Goal: Transaction & Acquisition: Purchase product/service

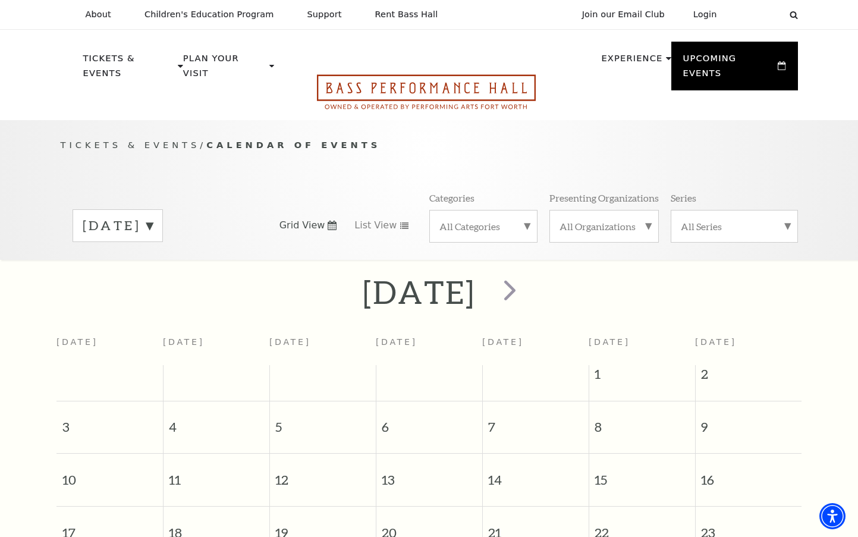
click at [453, 81] on icon "Open this option" at bounding box center [426, 91] width 219 height 35
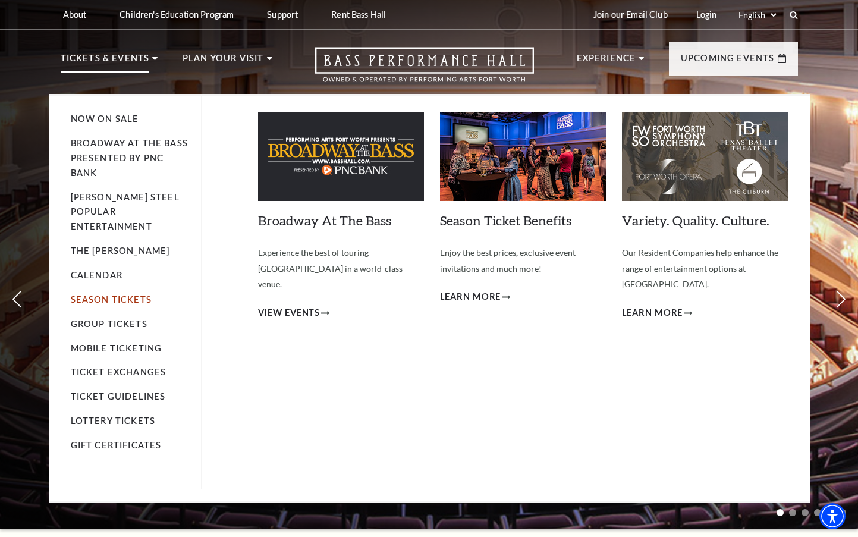
click at [112, 294] on link "Season Tickets" at bounding box center [111, 299] width 81 height 10
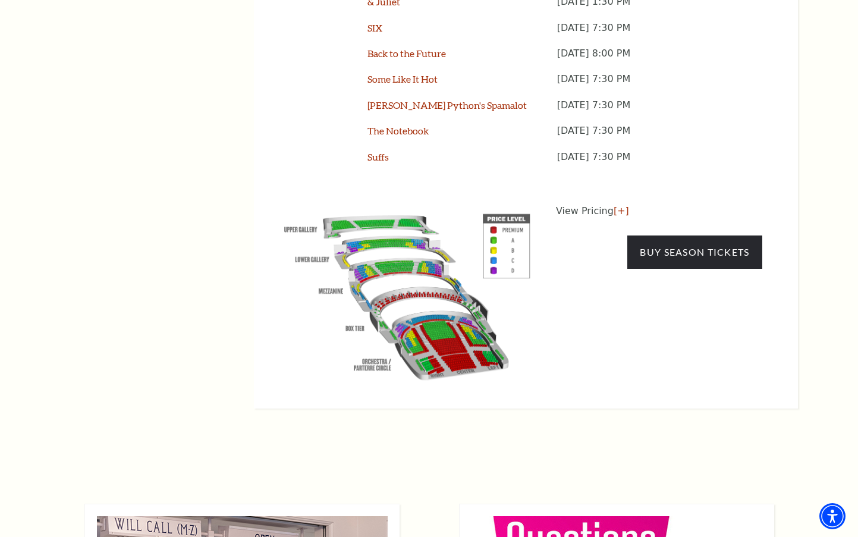
scroll to position [1129, 0]
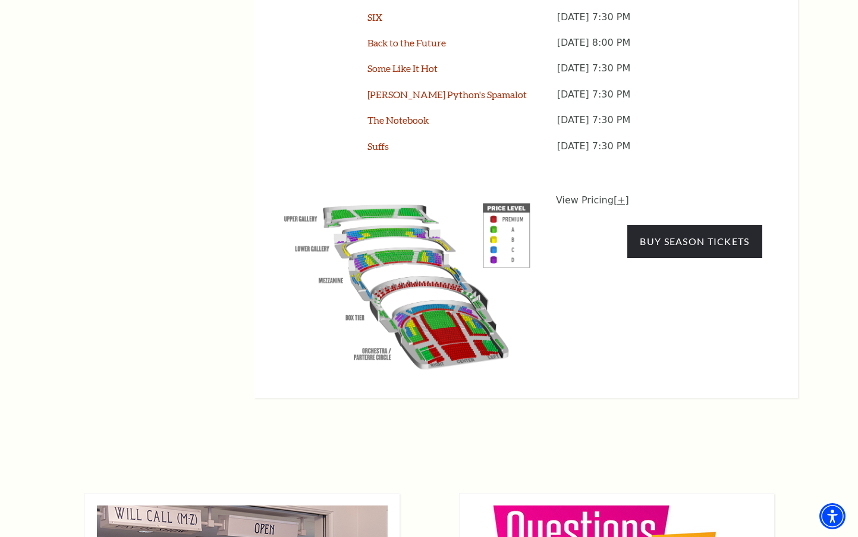
click at [617, 194] on link "[+]" at bounding box center [620, 199] width 15 height 11
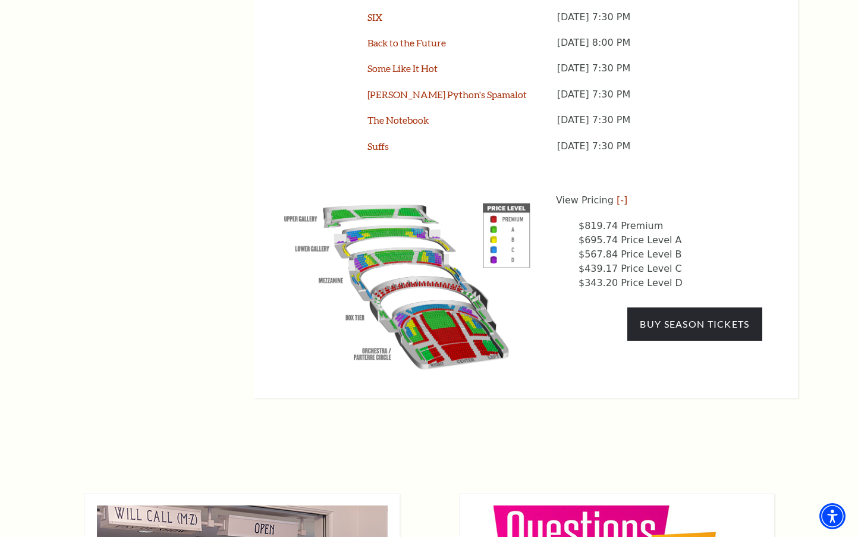
click at [443, 267] on img at bounding box center [407, 283] width 271 height 181
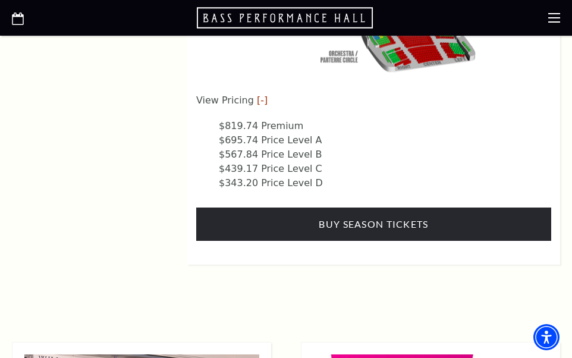
scroll to position [2148, 0]
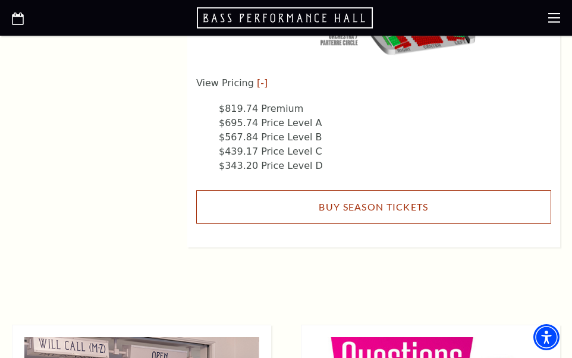
click at [374, 190] on link "Buy Season Tickets" at bounding box center [373, 206] width 355 height 33
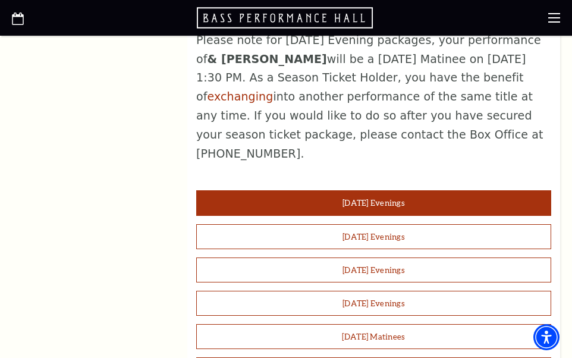
scroll to position [1076, 0]
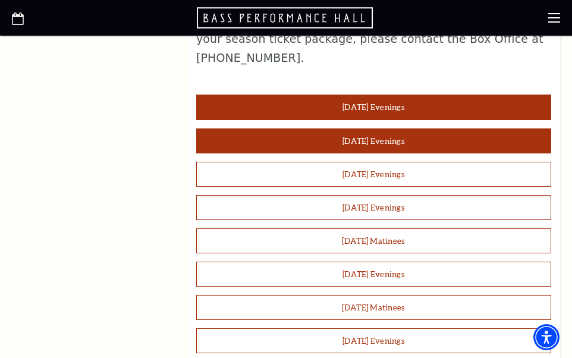
click at [380, 128] on button "Wednesday Evenings" at bounding box center [373, 140] width 355 height 25
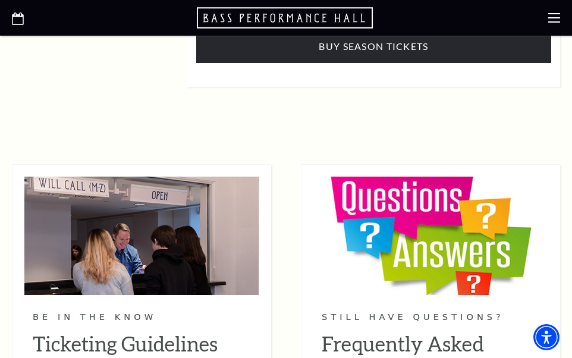
scroll to position [2027, 0]
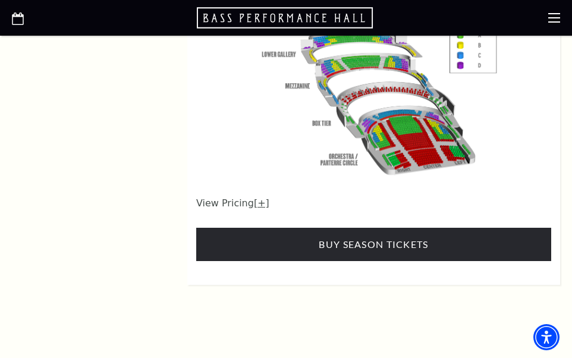
click at [256, 197] on link "[+]" at bounding box center [261, 202] width 15 height 11
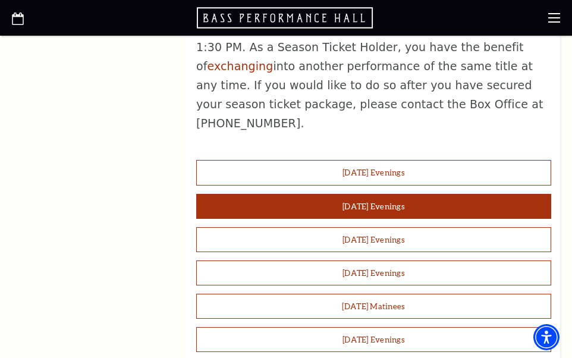
scroll to position [997, 0]
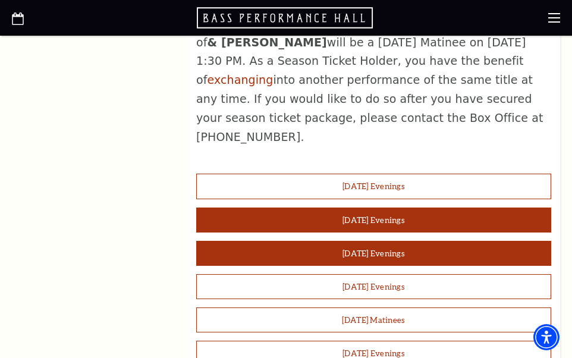
click at [389, 241] on button "Thursday Evenings" at bounding box center [373, 253] width 355 height 25
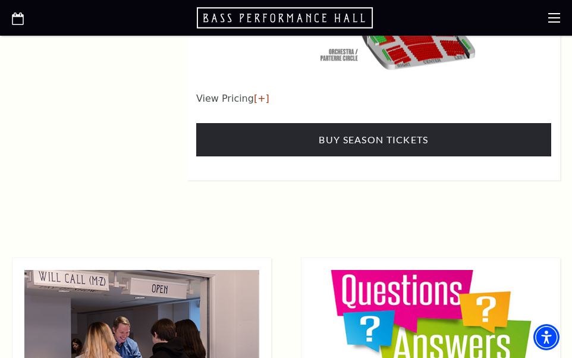
scroll to position [2146, 0]
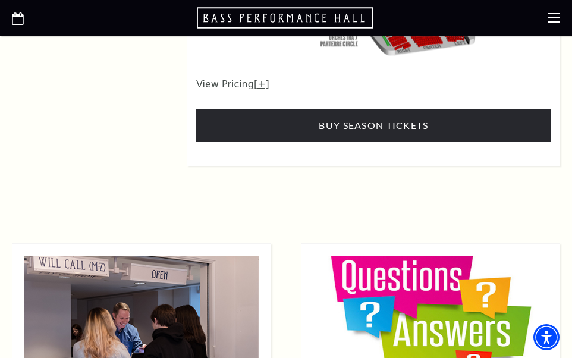
click at [257, 78] on link "[+]" at bounding box center [261, 83] width 15 height 11
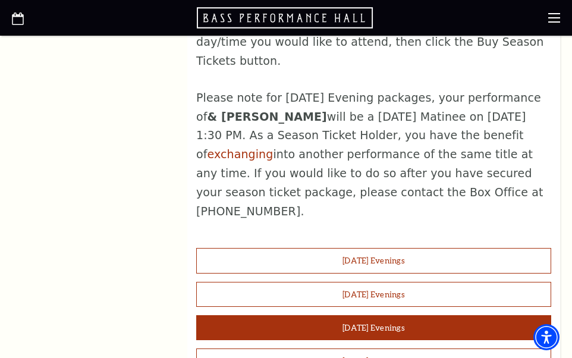
scroll to position [918, 0]
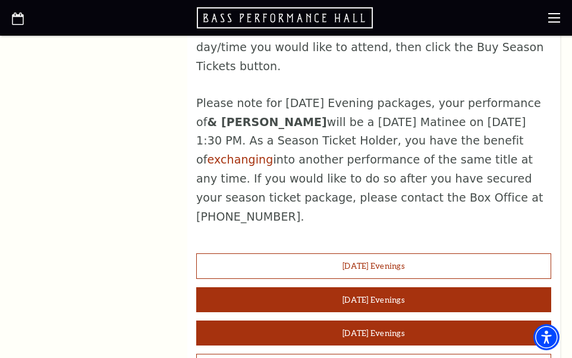
click at [365, 287] on button "Wednesday Evenings" at bounding box center [373, 299] width 355 height 25
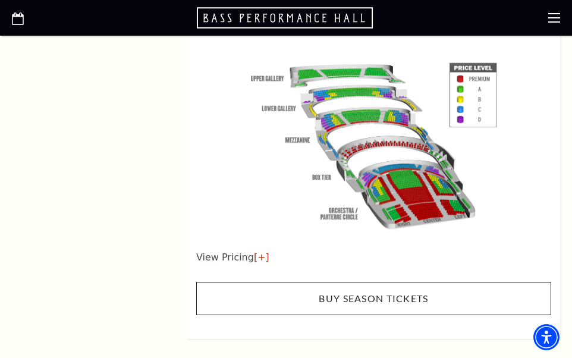
scroll to position [1988, 0]
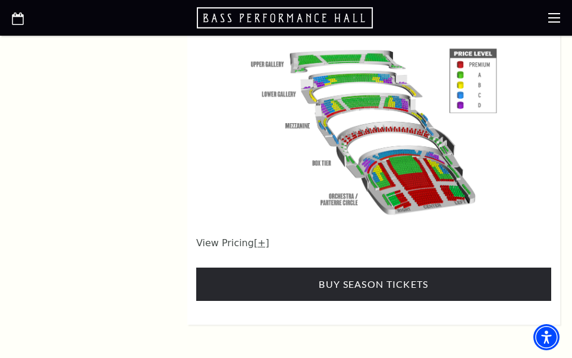
click at [257, 237] on link "[+]" at bounding box center [261, 242] width 15 height 11
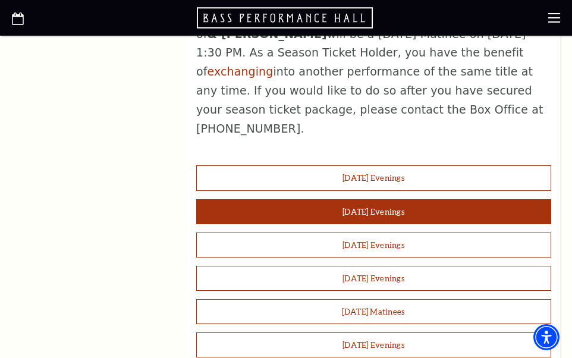
scroll to position [997, 0]
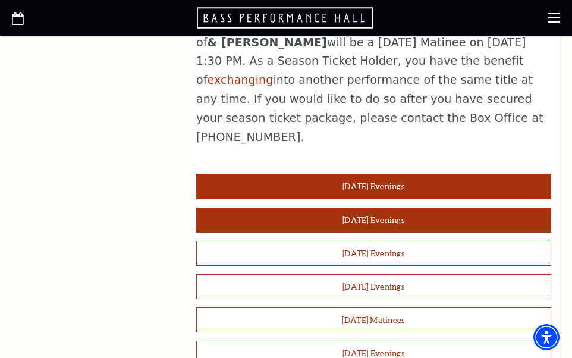
click at [352, 174] on button "Tuesday Evenings" at bounding box center [373, 186] width 355 height 25
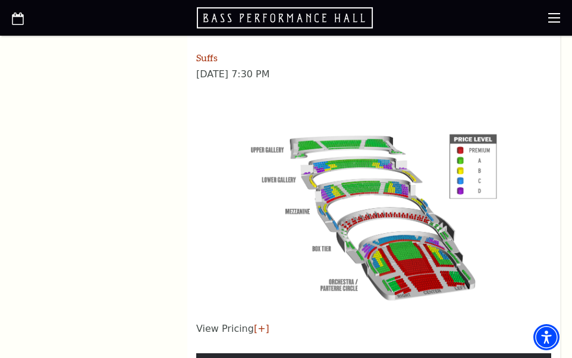
scroll to position [1988, 0]
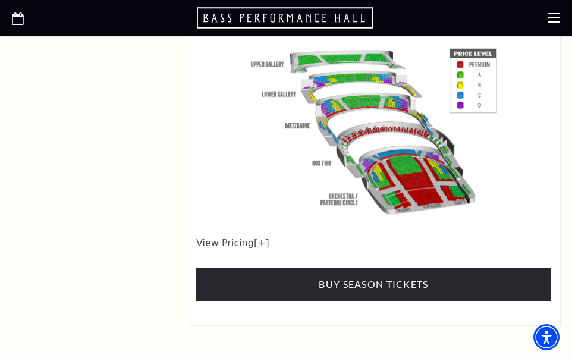
click at [257, 237] on link "[+]" at bounding box center [261, 242] width 15 height 11
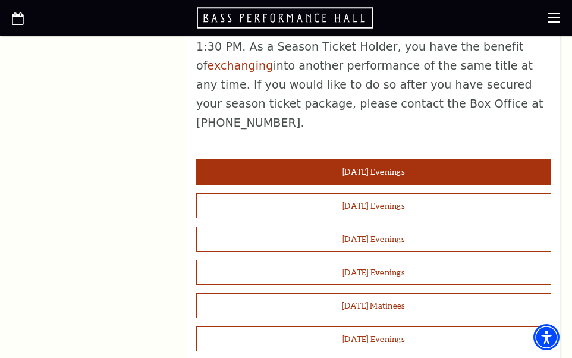
scroll to position [997, 0]
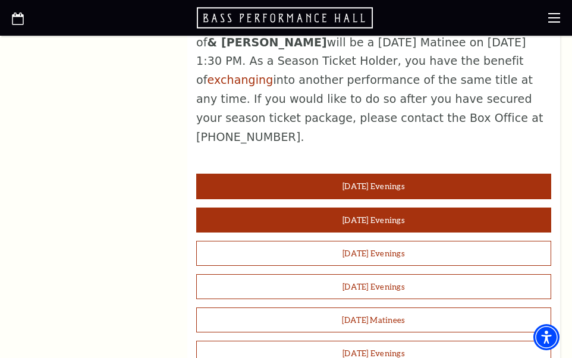
click at [346, 207] on button "Wednesday Evenings" at bounding box center [373, 219] width 355 height 25
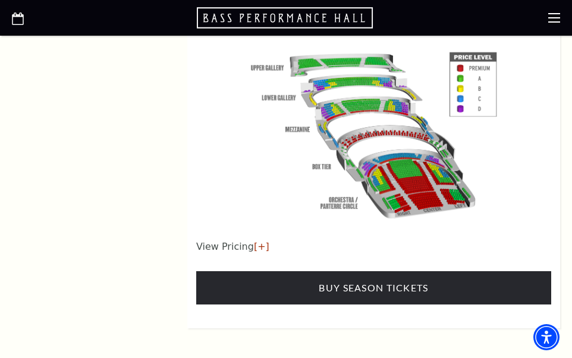
scroll to position [1988, 0]
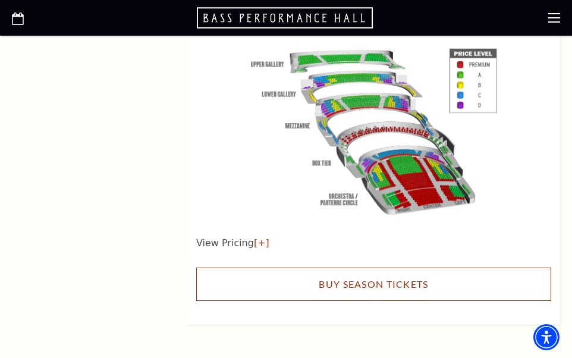
click at [369, 267] on link "Buy Season Tickets" at bounding box center [373, 283] width 355 height 33
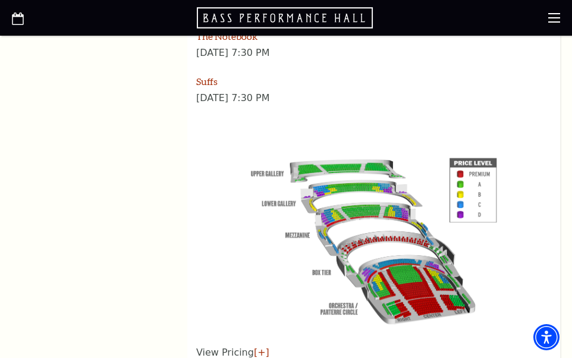
scroll to position [1868, 0]
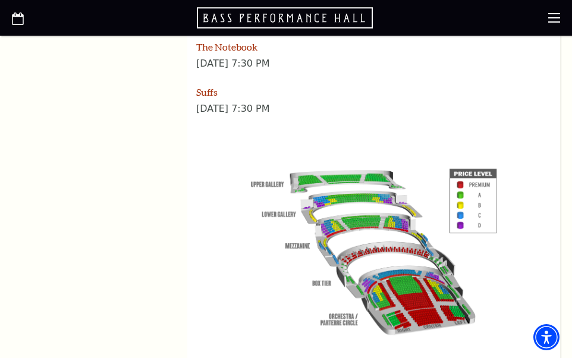
click at [358, 174] on img at bounding box center [373, 249] width 271 height 181
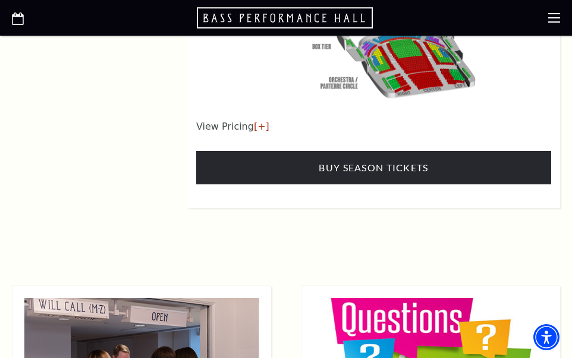
scroll to position [2105, 0]
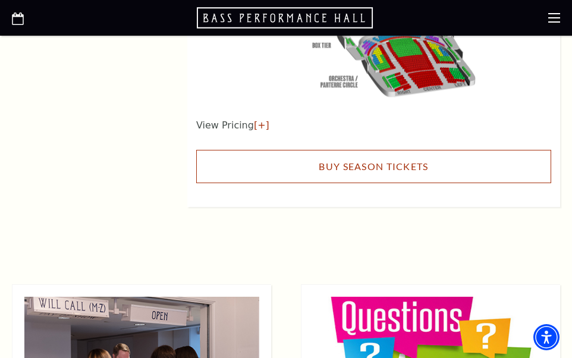
click at [396, 150] on link "Buy Season Tickets" at bounding box center [373, 166] width 355 height 33
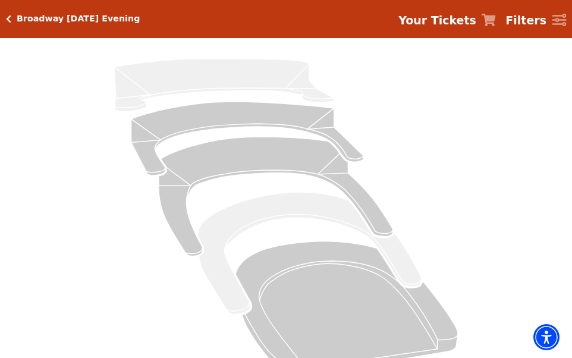
scroll to position [119, 0]
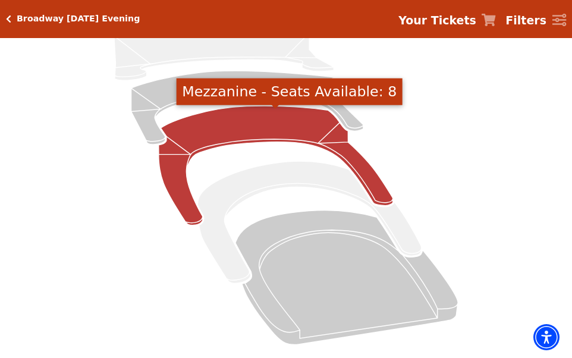
click at [246, 138] on icon "Mezzanine - Seats Available: 8" at bounding box center [276, 165] width 234 height 119
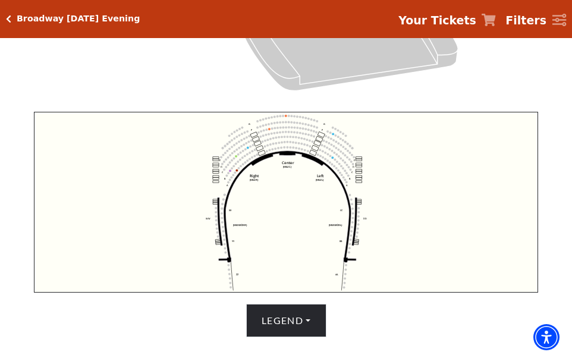
scroll to position [396, 0]
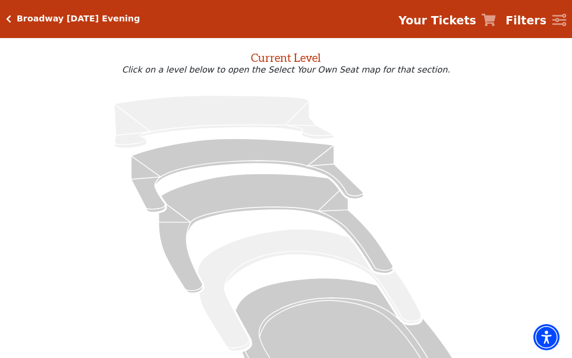
scroll to position [198, 0]
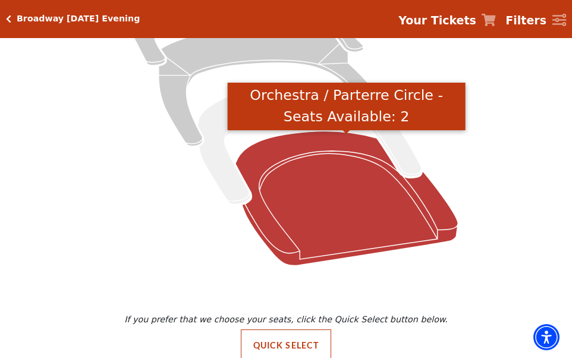
click at [269, 164] on icon "Orchestra / Parterre Circle - Seats Available: 2" at bounding box center [346, 198] width 222 height 134
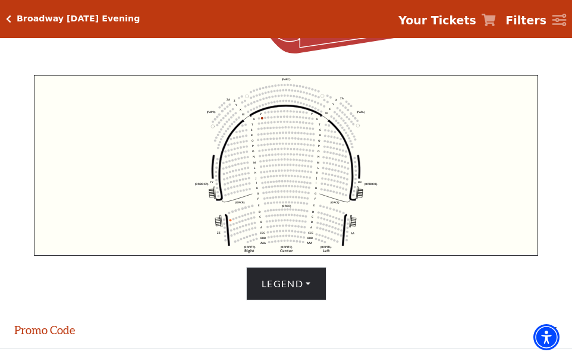
scroll to position [441, 0]
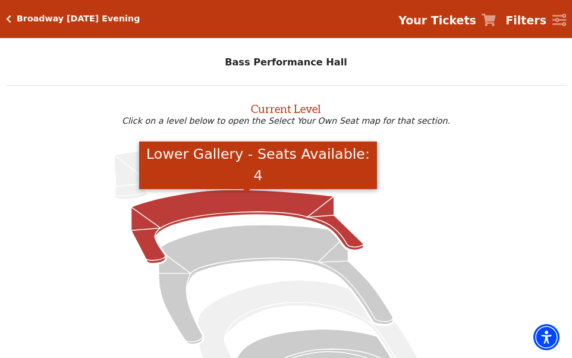
click at [163, 217] on icon "Lower Gallery - Seats Available: 4" at bounding box center [247, 227] width 232 height 74
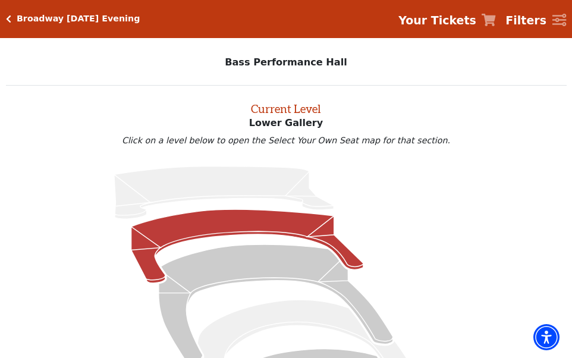
click at [8, 17] on icon "Click here to go back to filters" at bounding box center [8, 19] width 5 height 8
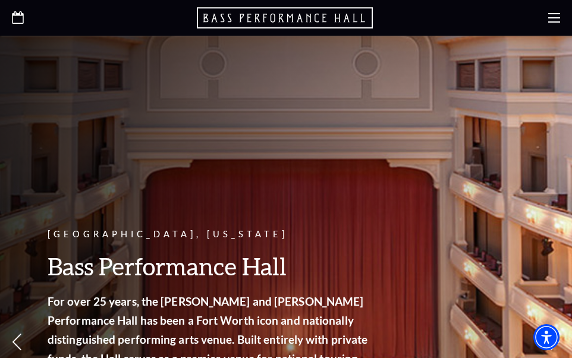
click at [555, 15] on icon at bounding box center [554, 18] width 12 height 12
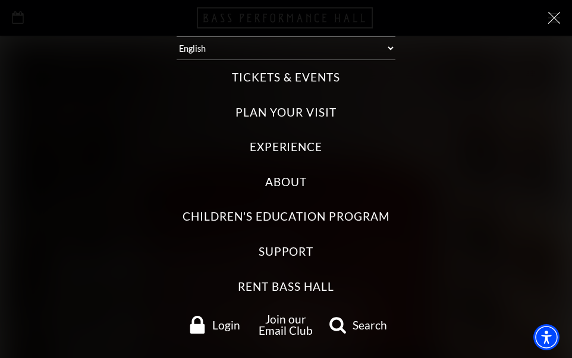
click at [266, 74] on label "Tickets & Events" at bounding box center [286, 78] width 108 height 16
click at [0, 0] on Events "Tickets & Events" at bounding box center [0, 0] width 0 height 0
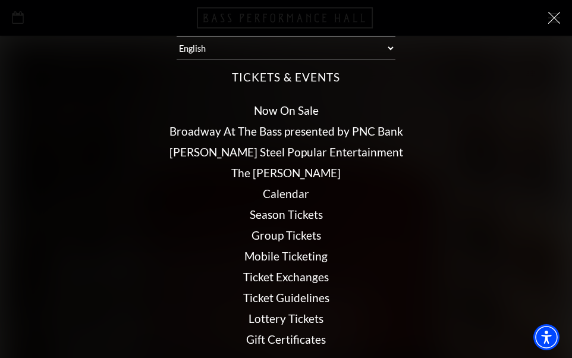
click at [278, 111] on link "Now On Sale" at bounding box center [286, 110] width 65 height 14
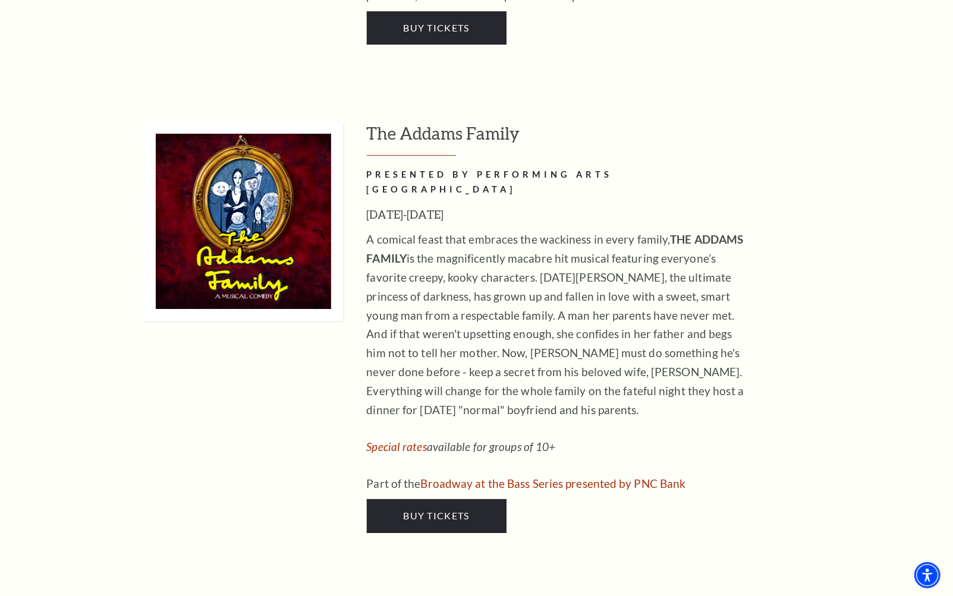
scroll to position [2575, 0]
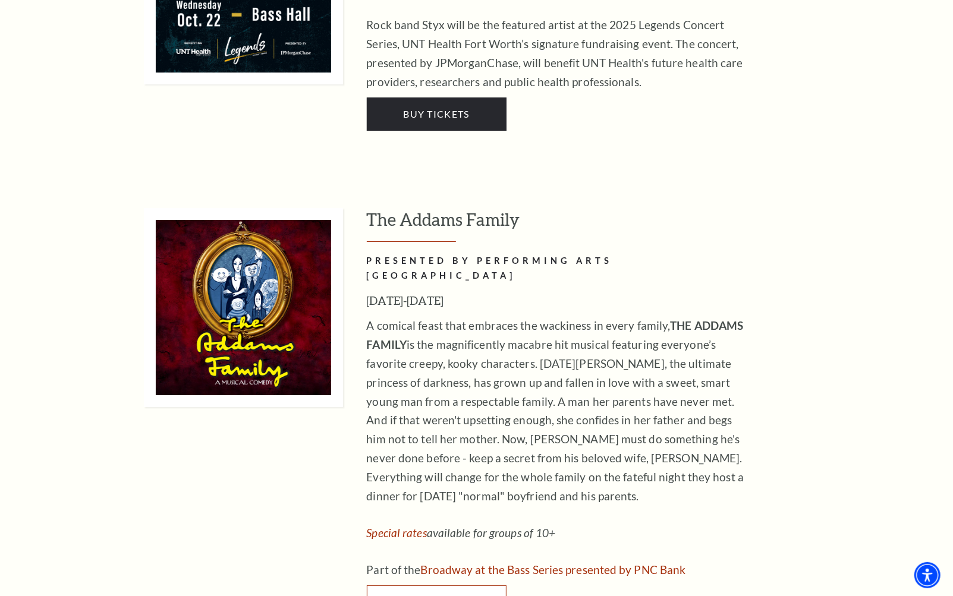
click at [436, 357] on span "Buy Tickets" at bounding box center [436, 601] width 66 height 11
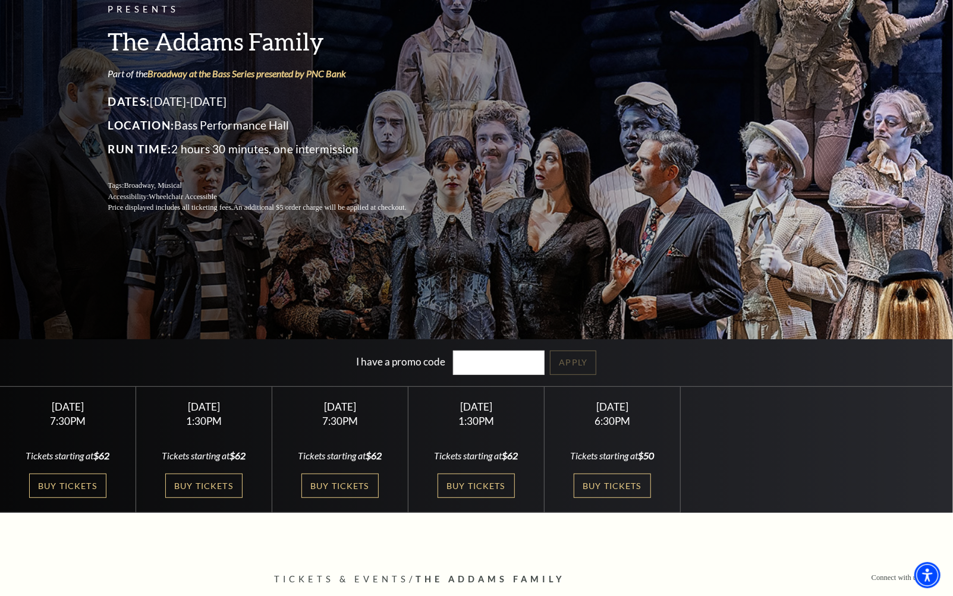
scroll to position [132, 0]
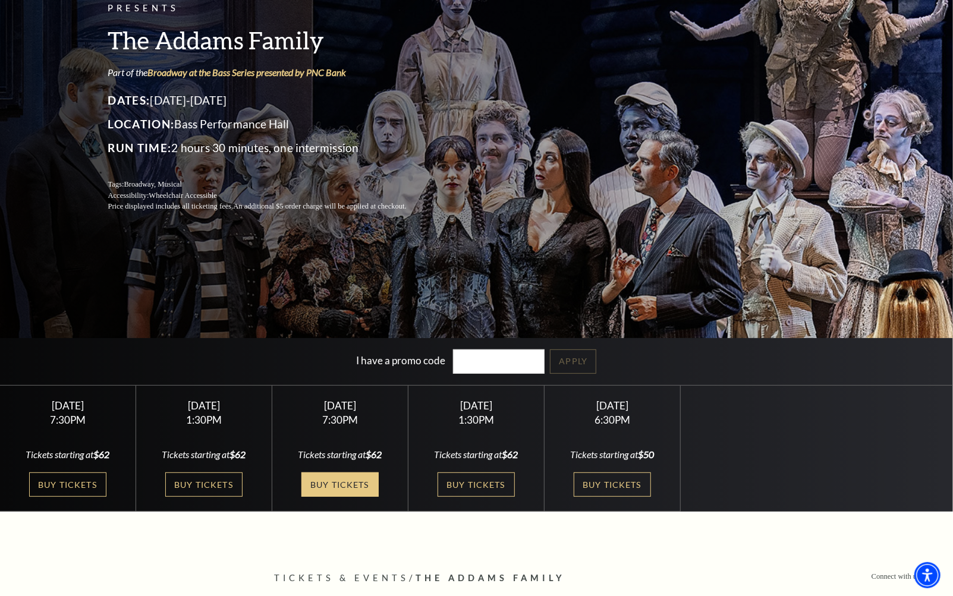
click at [346, 480] on link "Buy Tickets" at bounding box center [339, 485] width 77 height 24
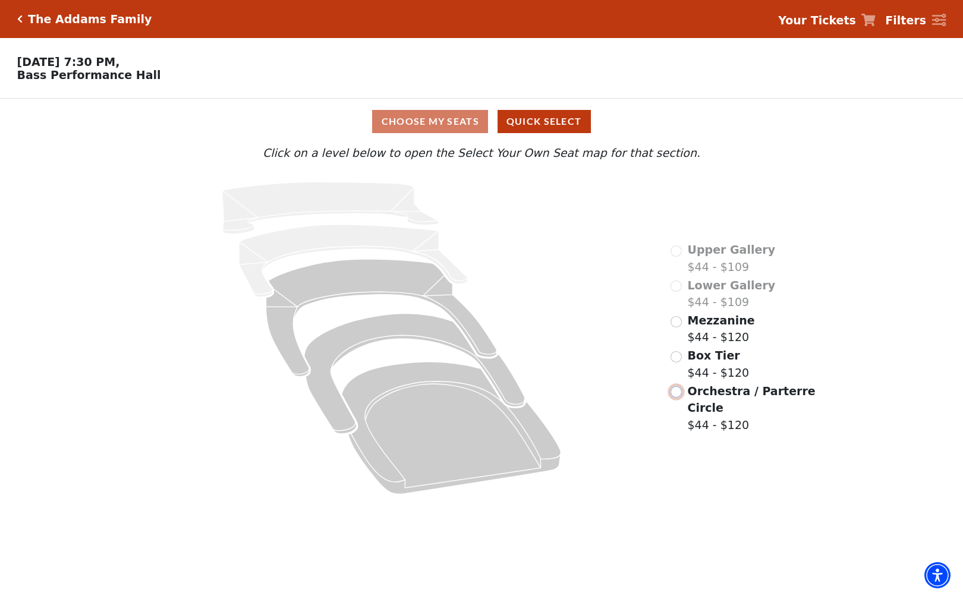
click at [679, 386] on input "Orchestra / Parterre Circle$44 - $120\a" at bounding box center [675, 391] width 11 height 11
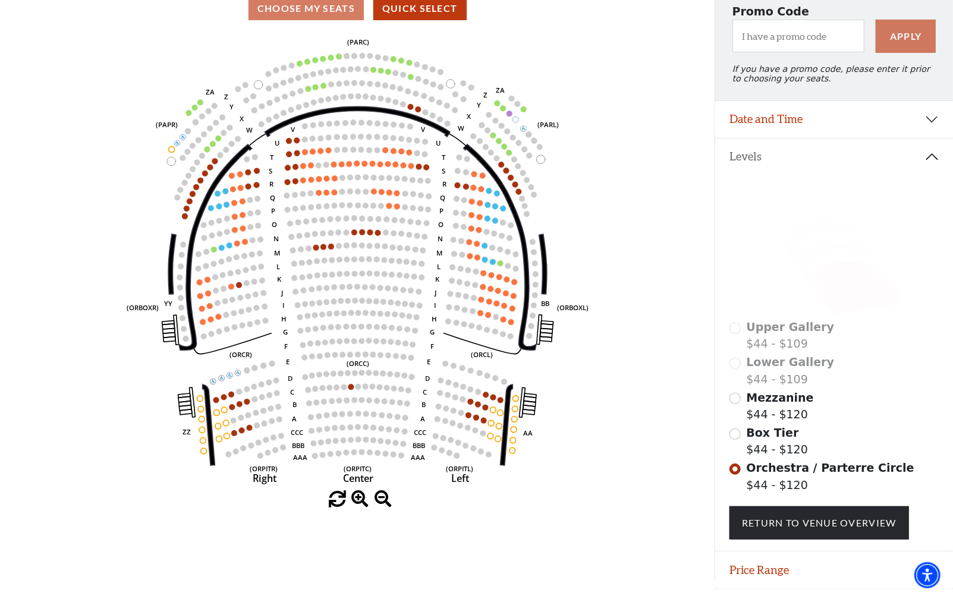
scroll to position [83, 0]
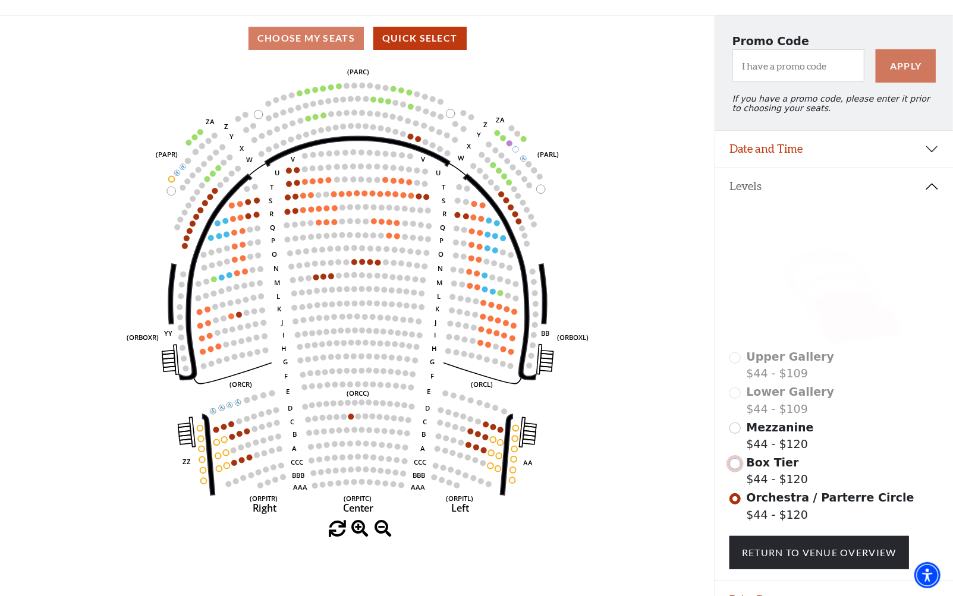
click at [734, 468] on input "Box Tier$44 - $120\a" at bounding box center [734, 463] width 11 height 11
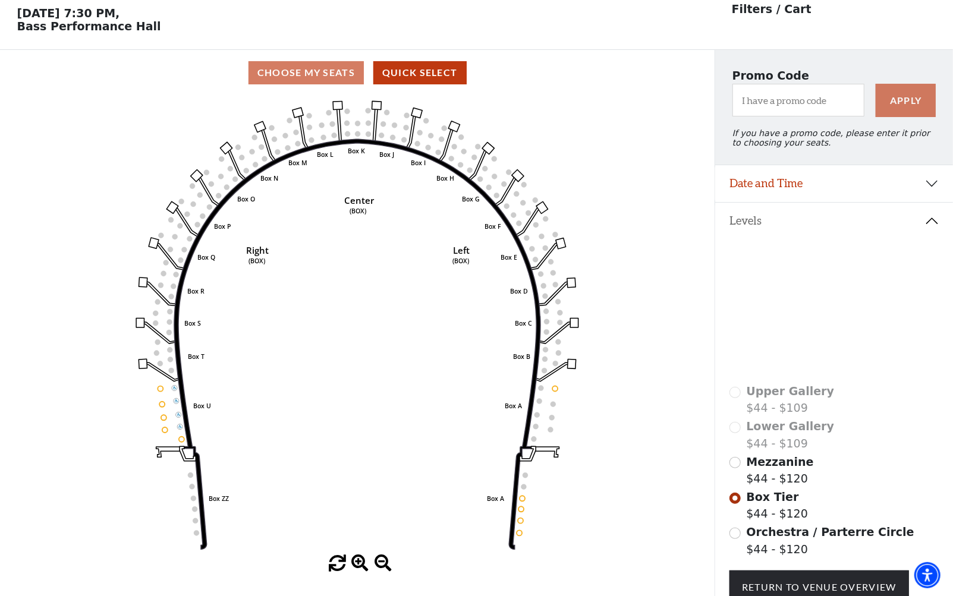
scroll to position [55, 0]
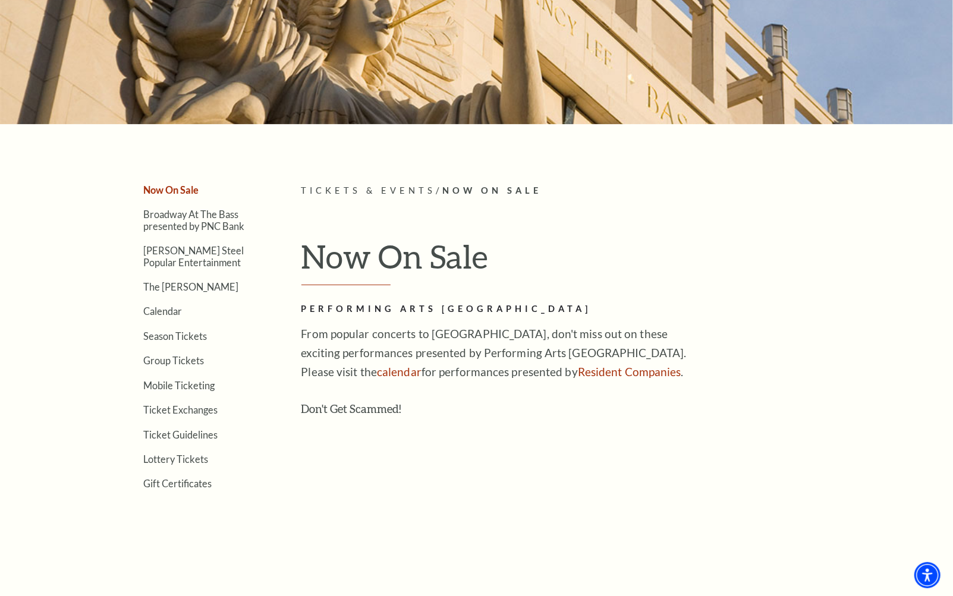
scroll to position [330, 0]
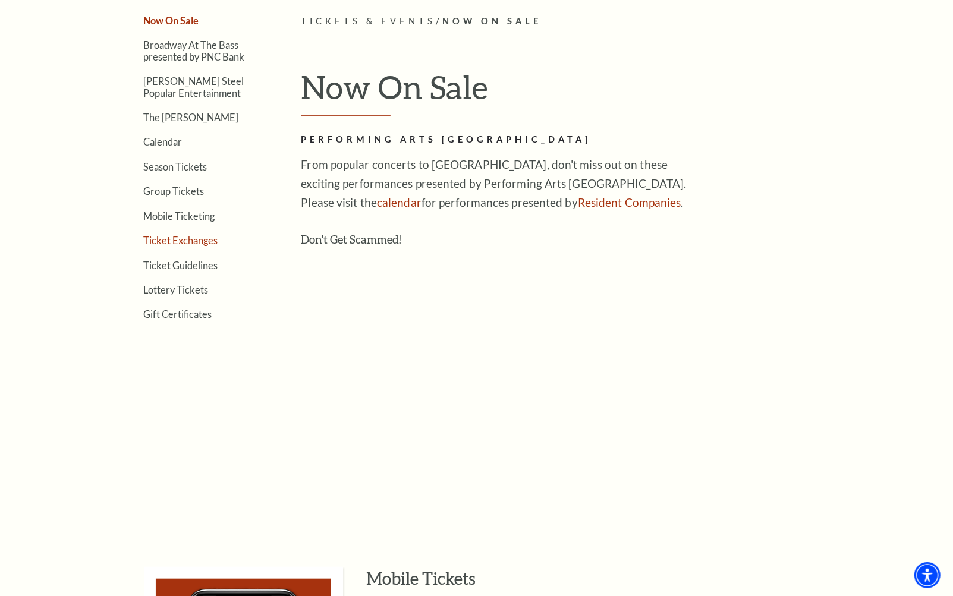
click at [181, 235] on link "Ticket Exchanges" at bounding box center [181, 240] width 74 height 11
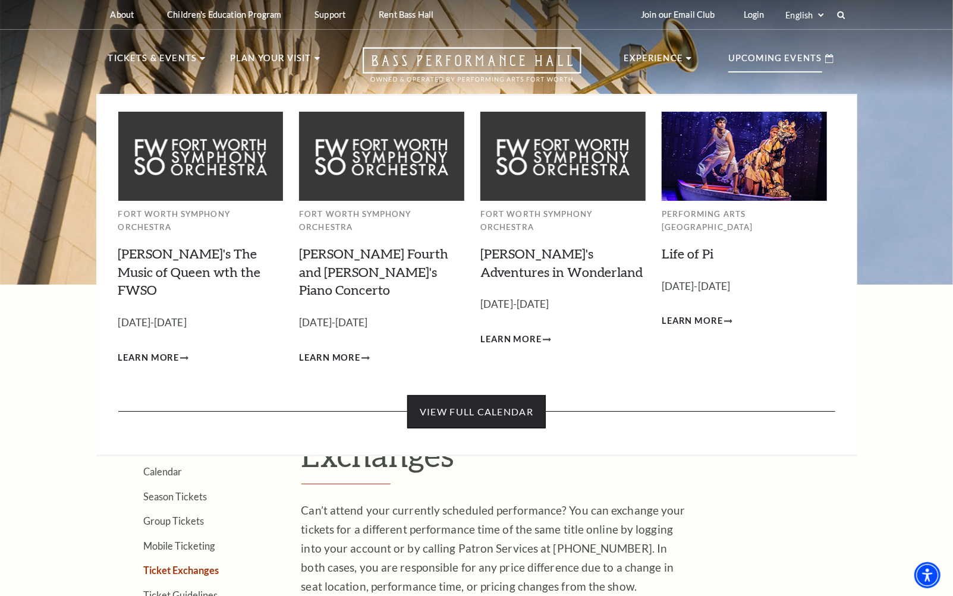
click at [490, 395] on link "View Full Calendar" at bounding box center [476, 411] width 138 height 33
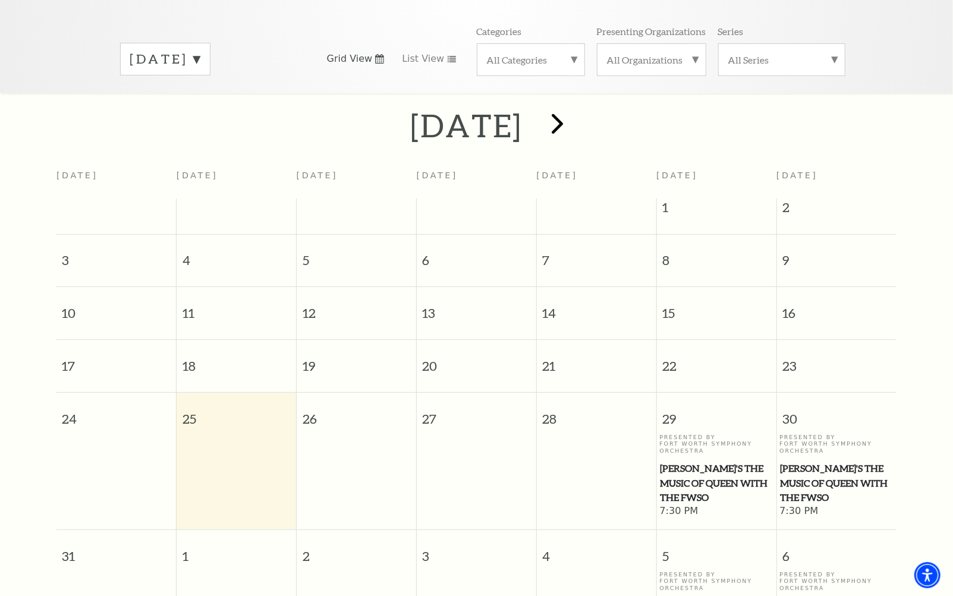
scroll to position [264, 0]
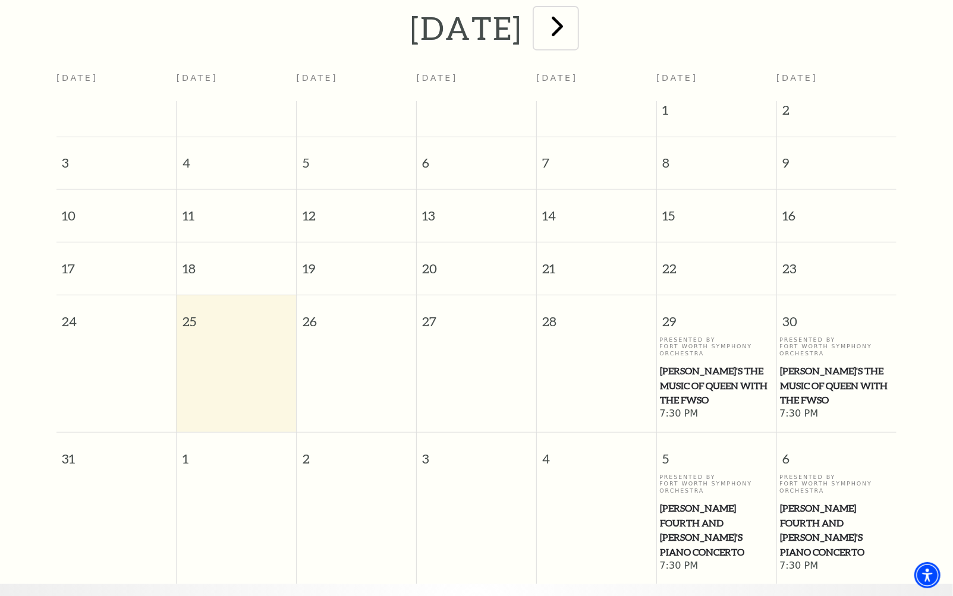
click at [574, 13] on span "next" at bounding box center [557, 26] width 34 height 34
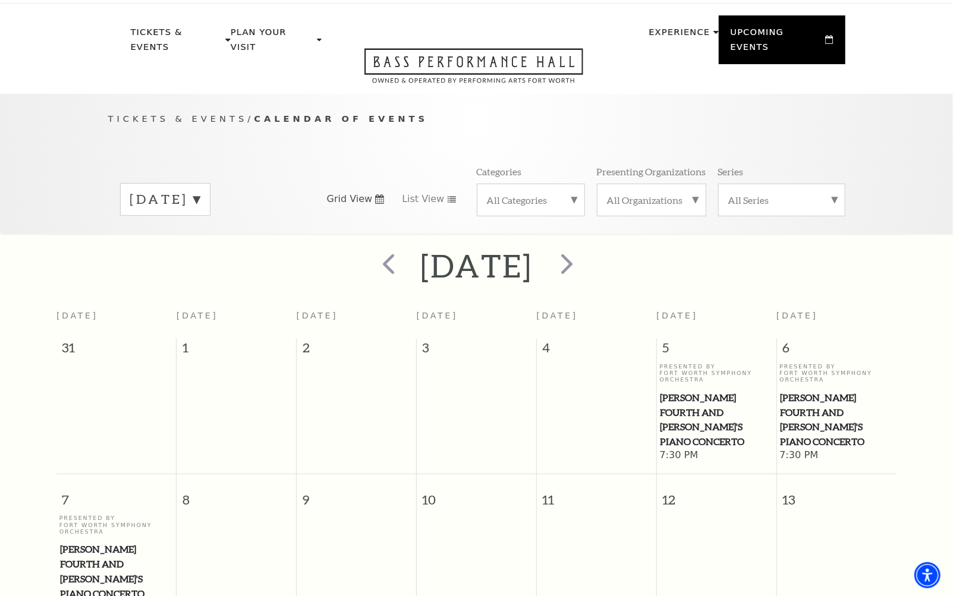
scroll to position [0, 0]
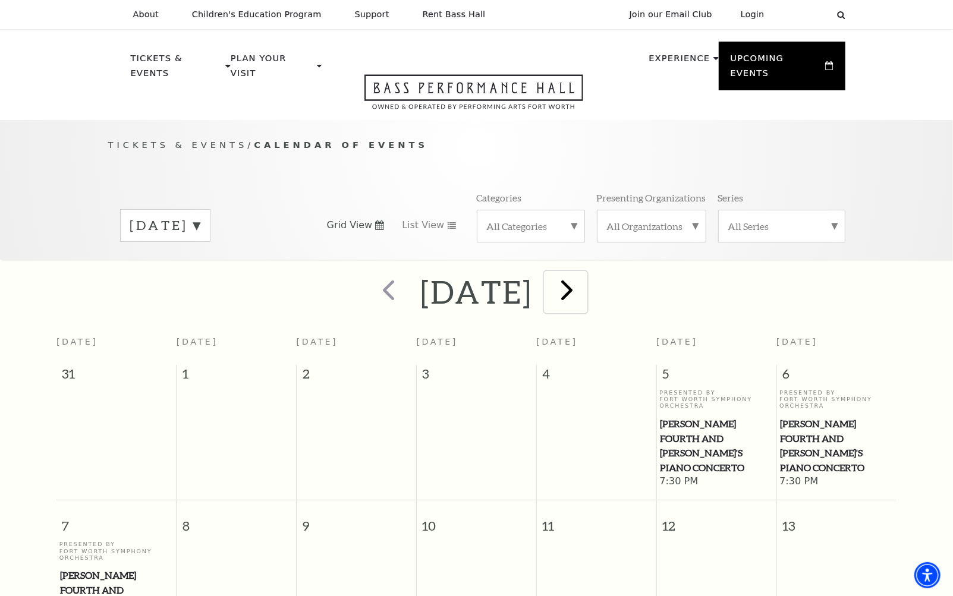
click at [584, 273] on span "next" at bounding box center [567, 290] width 34 height 34
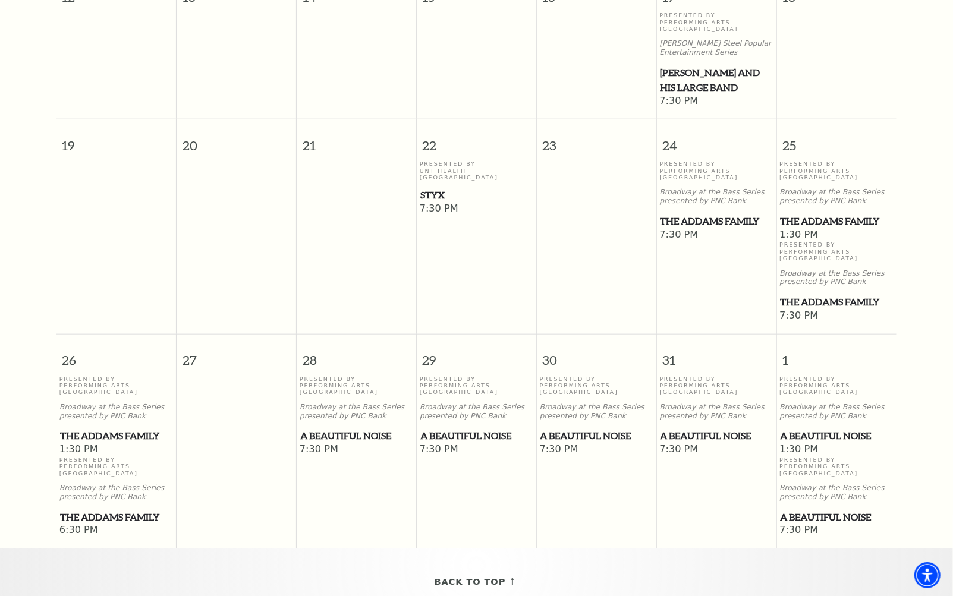
scroll to position [699, 0]
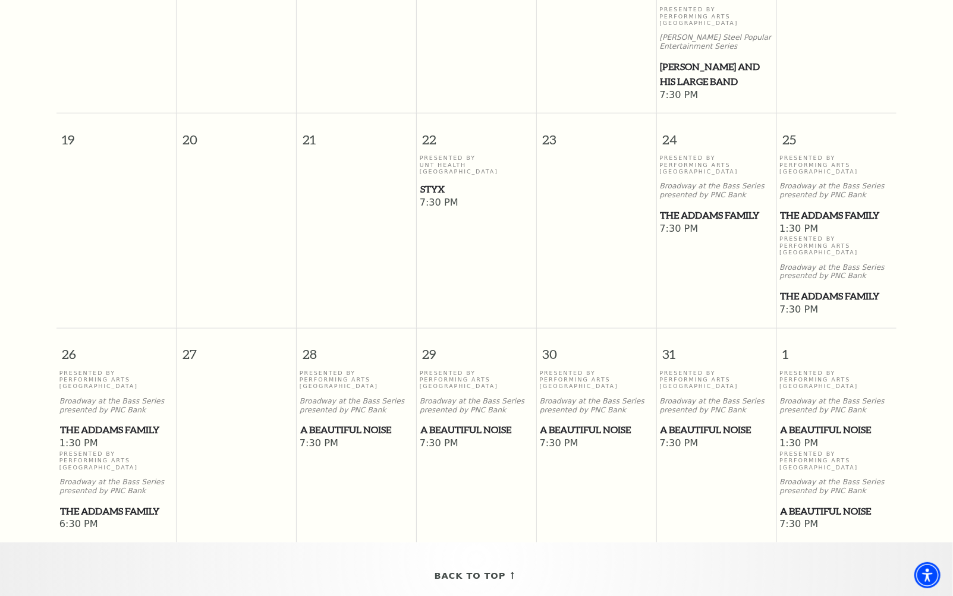
click at [363, 423] on span "A Beautiful Noise" at bounding box center [356, 430] width 112 height 15
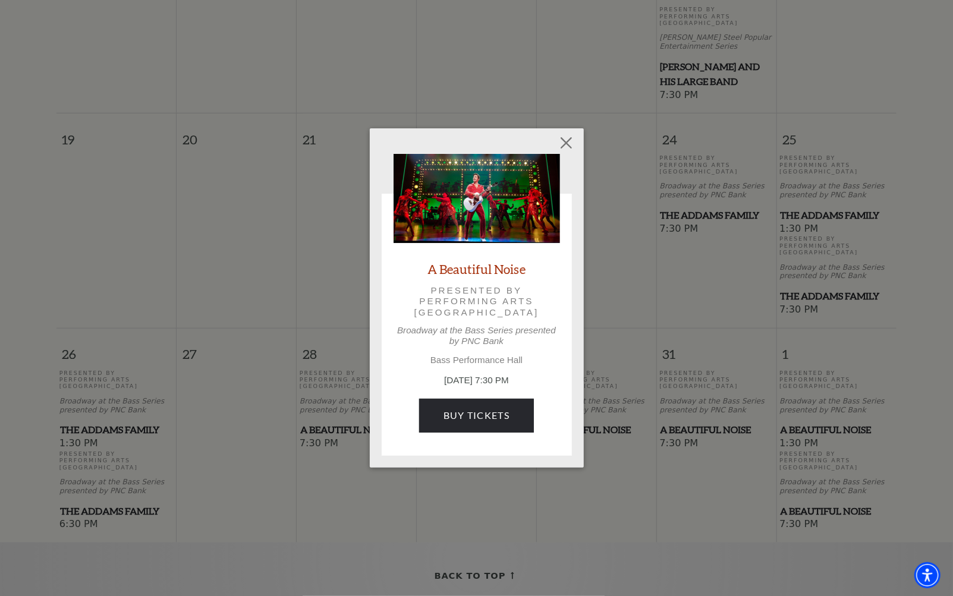
click at [485, 272] on link "A Beautiful Noise" at bounding box center [476, 269] width 98 height 16
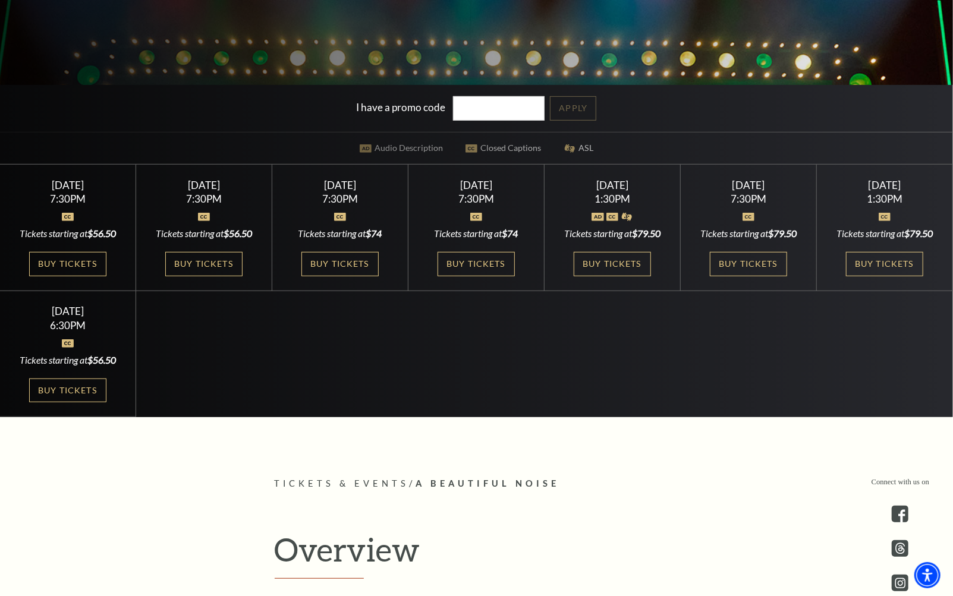
scroll to position [396, 0]
